Goal: Information Seeking & Learning: Learn about a topic

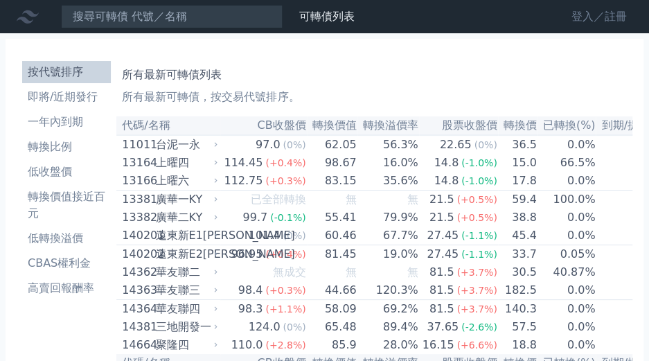
click at [594, 10] on link "登入／註冊" at bounding box center [599, 17] width 78 height 22
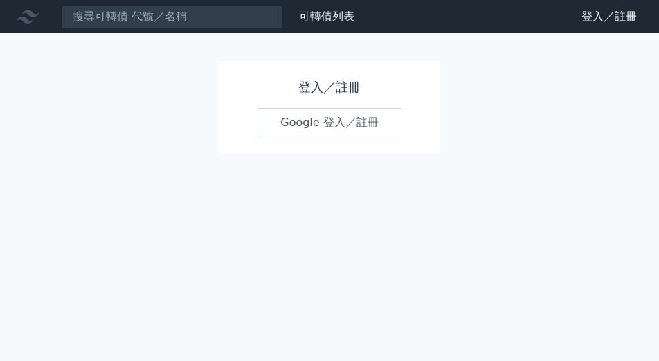
click at [326, 116] on link "Google 登入／註冊" at bounding box center [330, 122] width 144 height 29
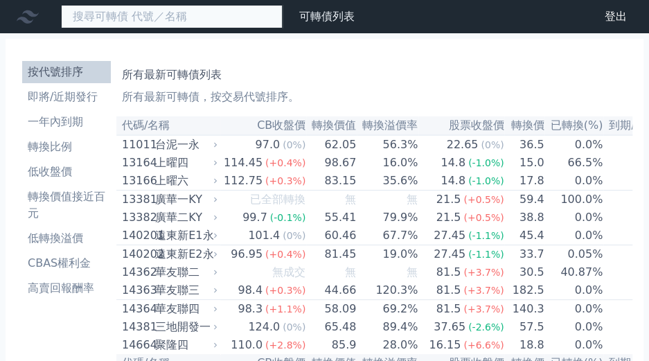
click at [132, 15] on input at bounding box center [172, 17] width 222 height 24
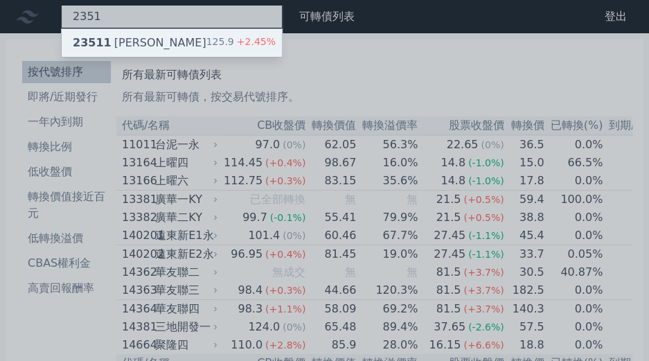
type input "2351"
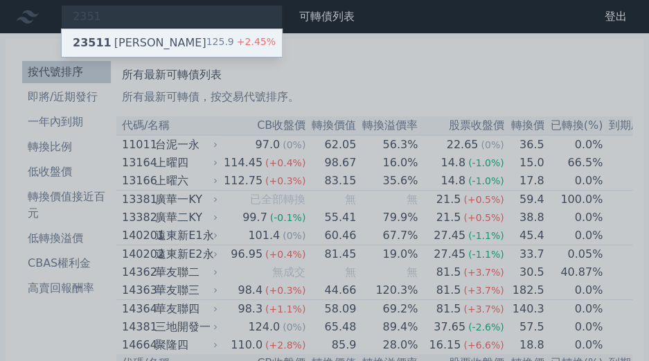
click at [139, 33] on div "23511 順德一 125.9 +2.45%" at bounding box center [172, 43] width 220 height 28
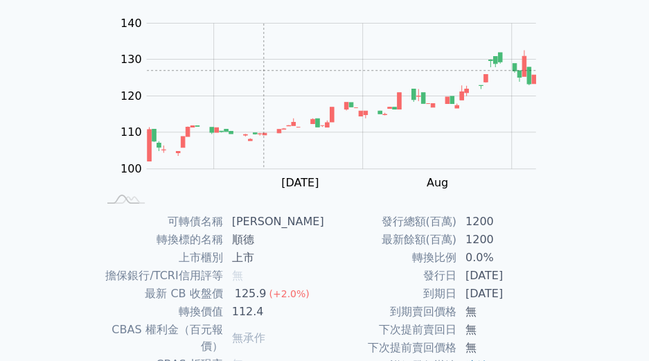
scroll to position [277, 0]
